Goal: Find specific page/section

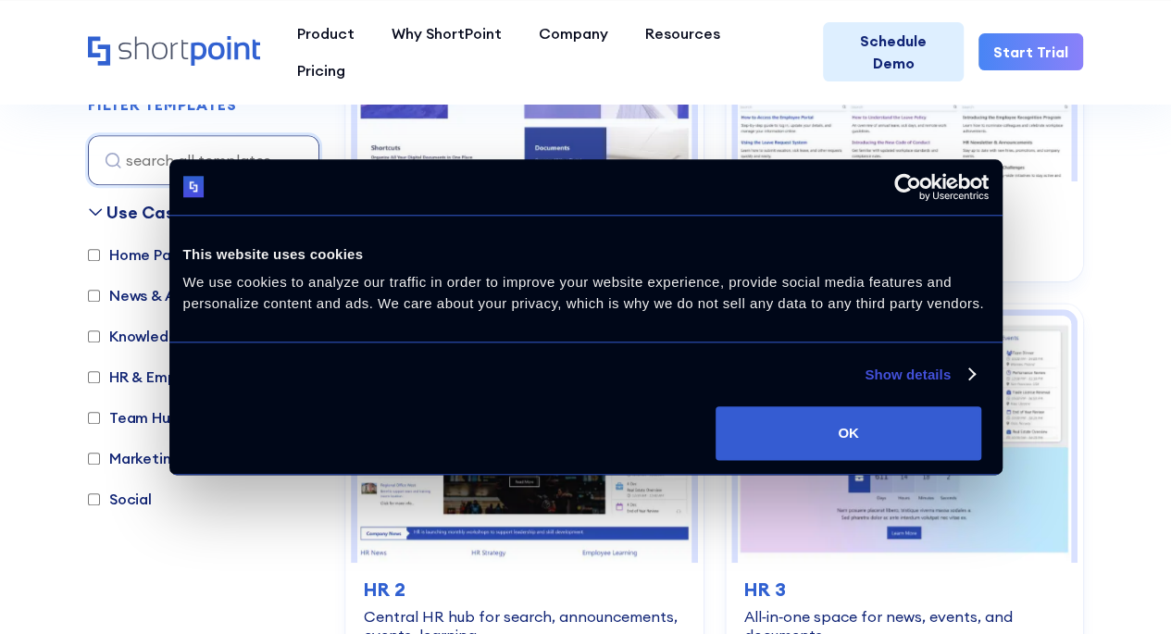
scroll to position [833, 0]
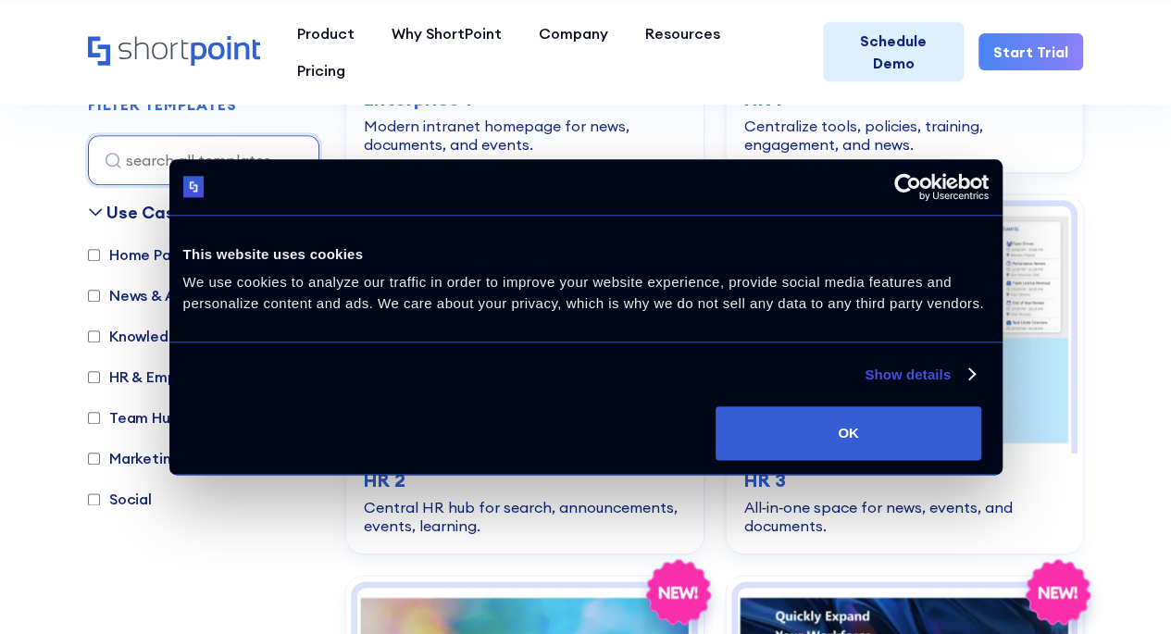
click at [94, 256] on input "Home Pages" at bounding box center [94, 255] width 12 height 12
click at [96, 256] on input "Home Pages" at bounding box center [94, 255] width 12 height 12
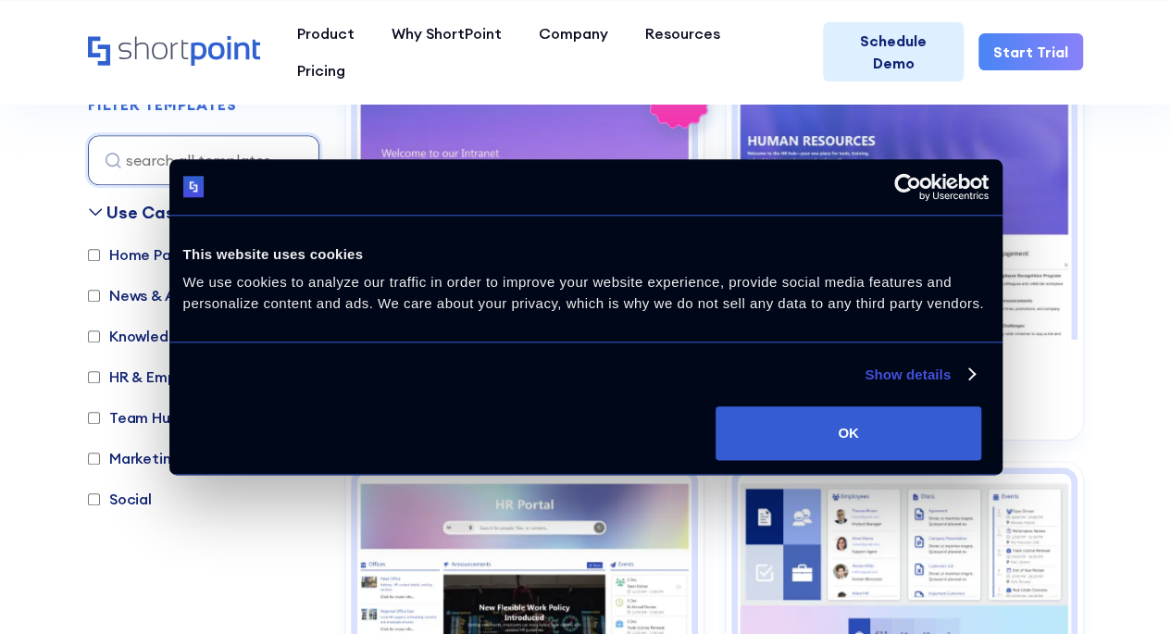
scroll to position [553, 0]
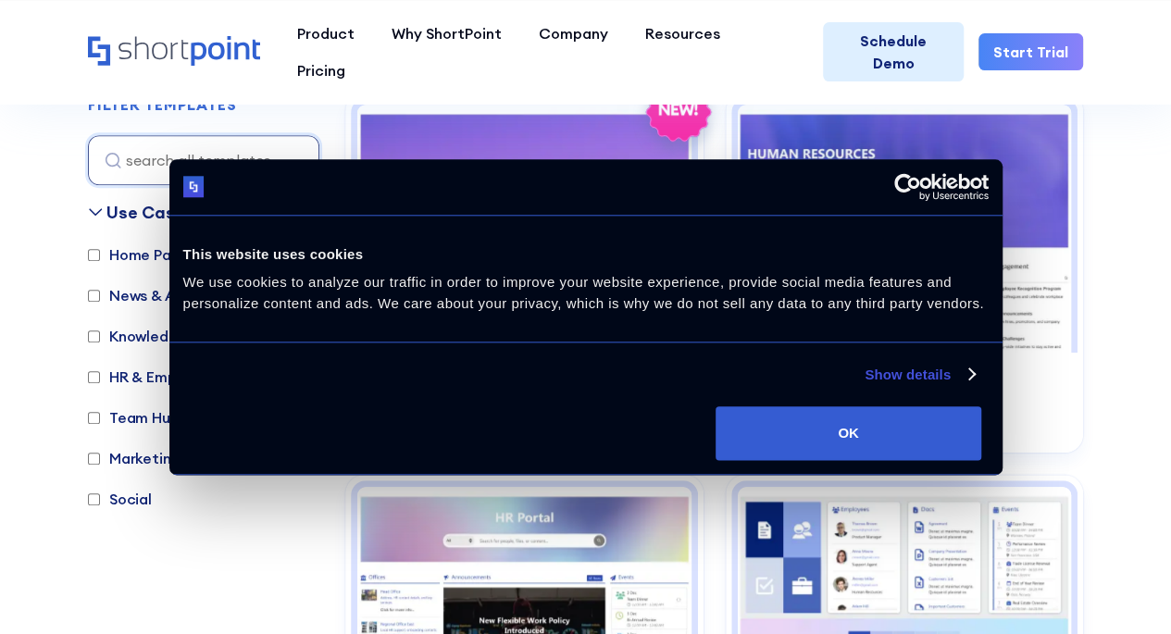
click at [96, 256] on input "Home Pages" at bounding box center [94, 255] width 12 height 12
checkbox input "true"
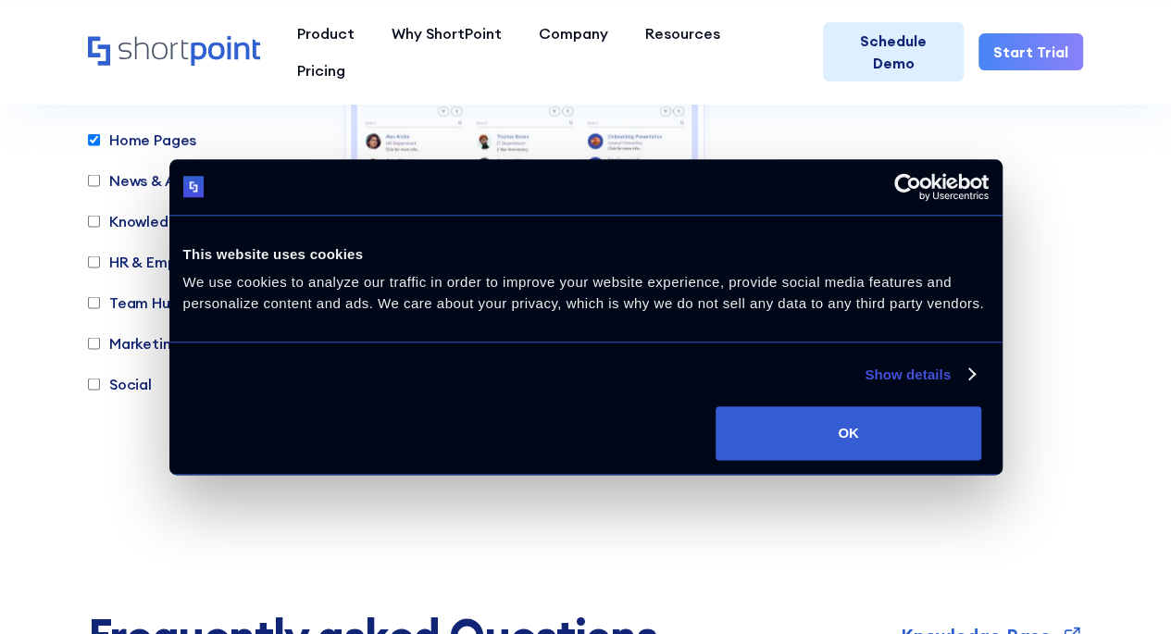
scroll to position [5275, 0]
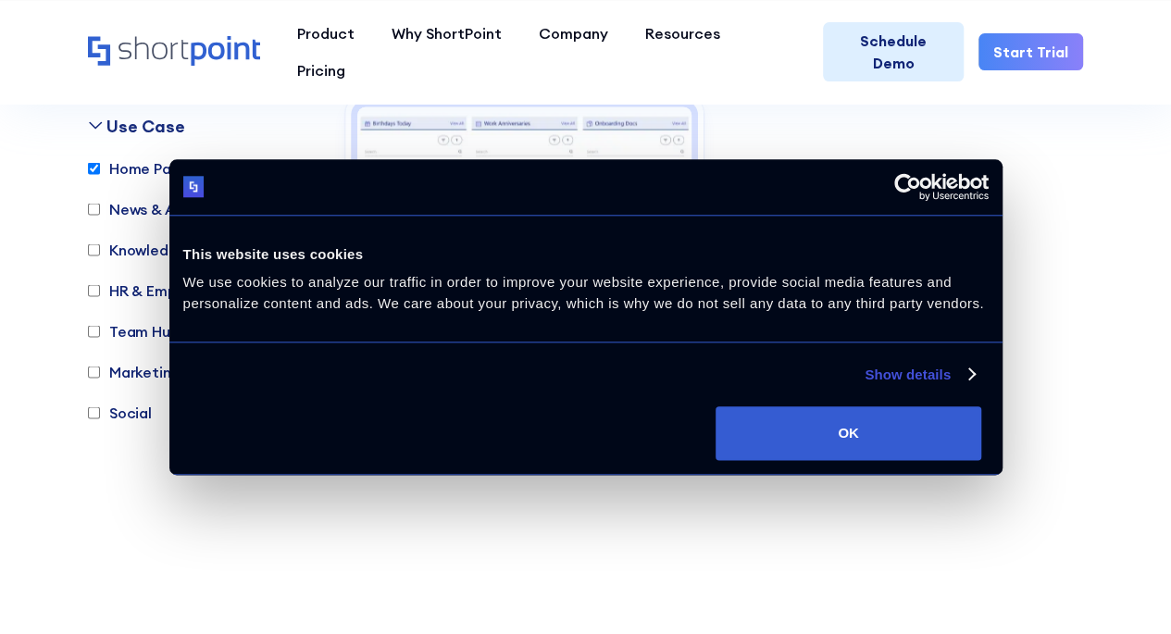
click at [96, 366] on input "Marketing" at bounding box center [94, 372] width 12 height 12
checkbox input "true"
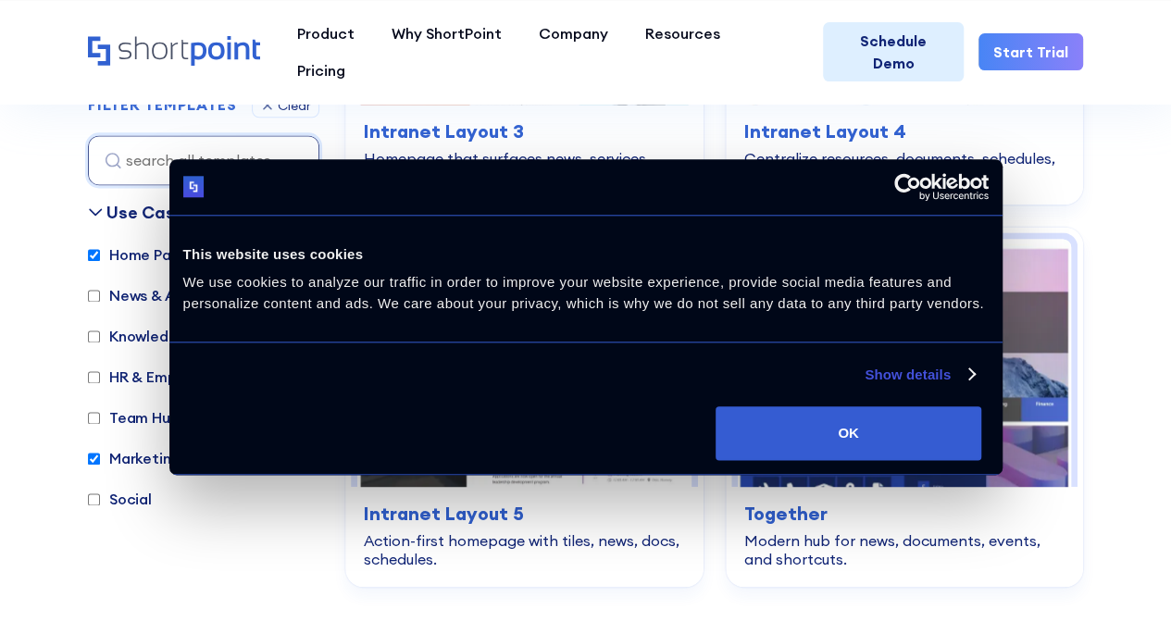
scroll to position [553, 0]
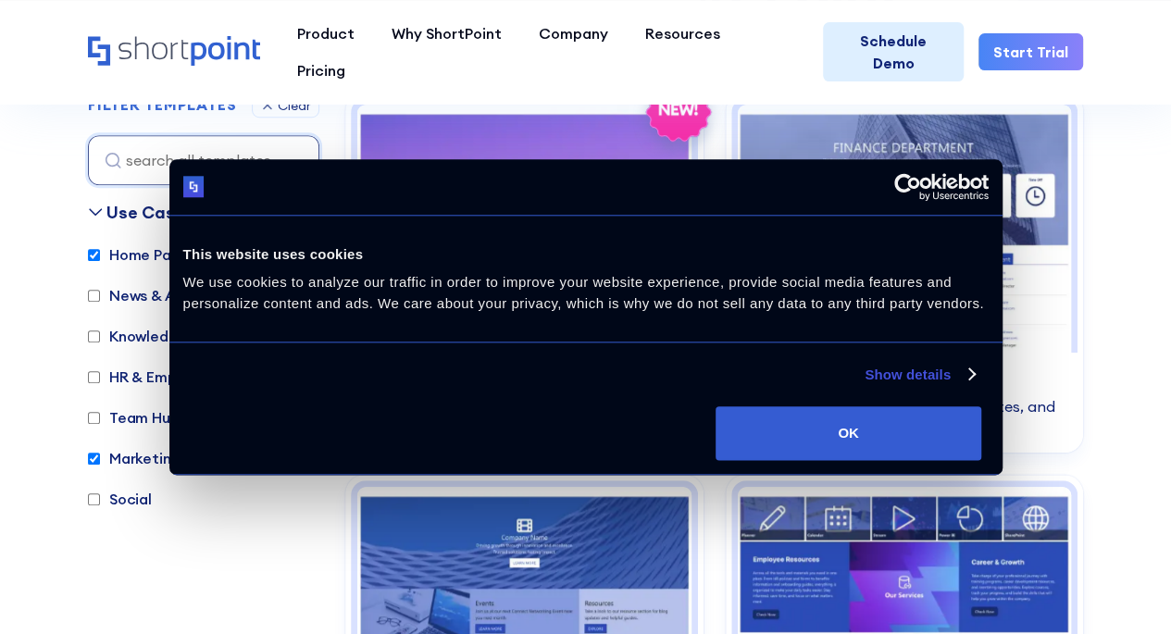
click at [98, 258] on input "Home Pages" at bounding box center [94, 255] width 12 height 12
checkbox input "false"
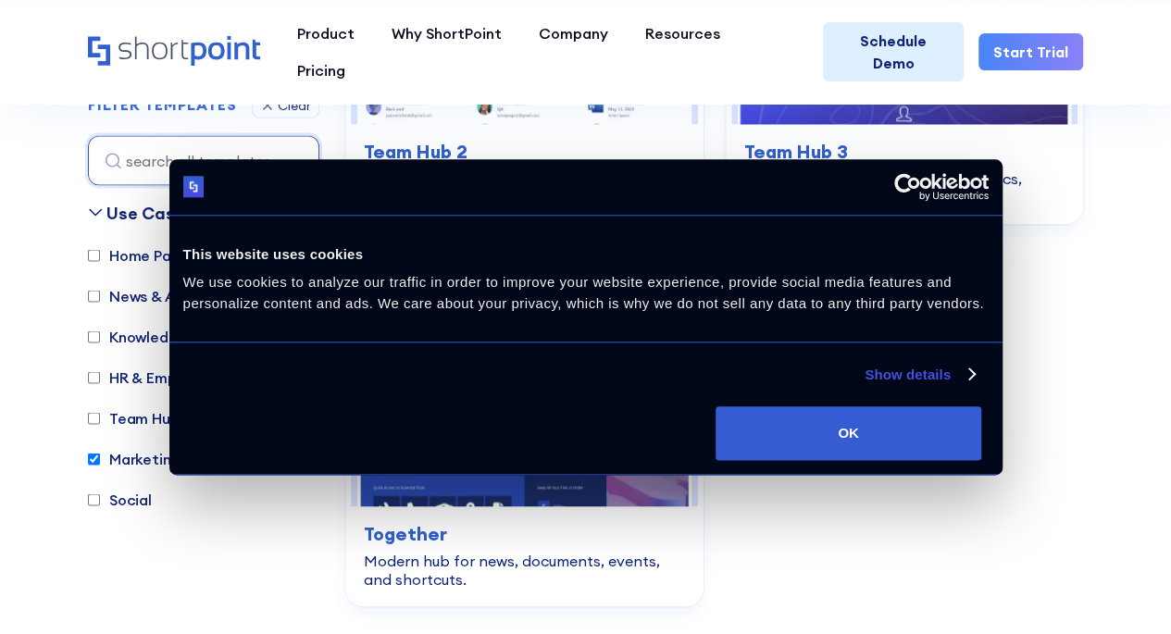
scroll to position [5275, 0]
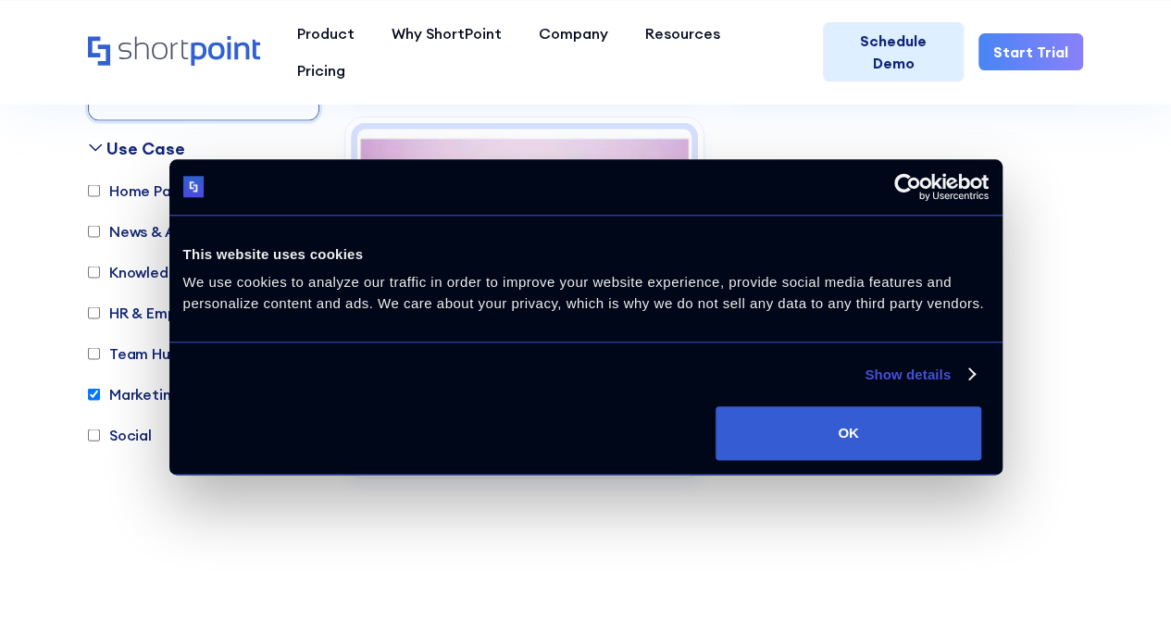
click at [94, 388] on input "Marketing" at bounding box center [94, 394] width 12 height 12
checkbox input "false"
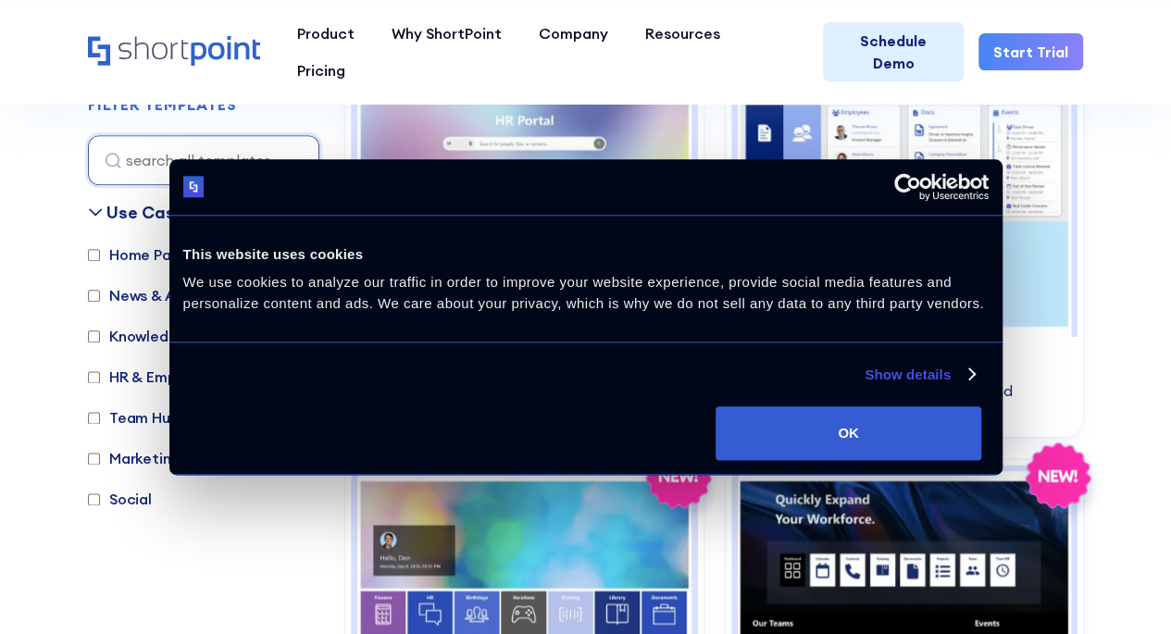
scroll to position [553, 0]
